Goal: Task Accomplishment & Management: Use online tool/utility

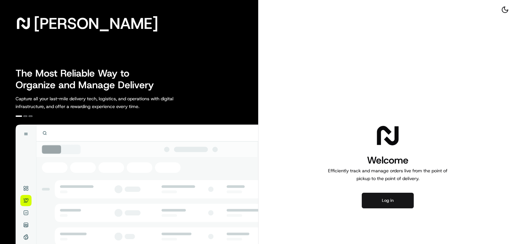
click at [403, 201] on button "Log in" at bounding box center [388, 201] width 52 height 16
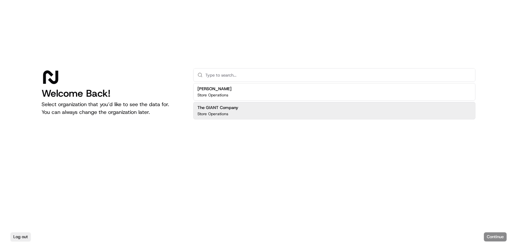
click at [248, 103] on div "The GIANT Company Store Operations" at bounding box center [334, 111] width 282 height 18
click at [505, 237] on button "Continue" at bounding box center [495, 236] width 23 height 9
